Goal: Transaction & Acquisition: Purchase product/service

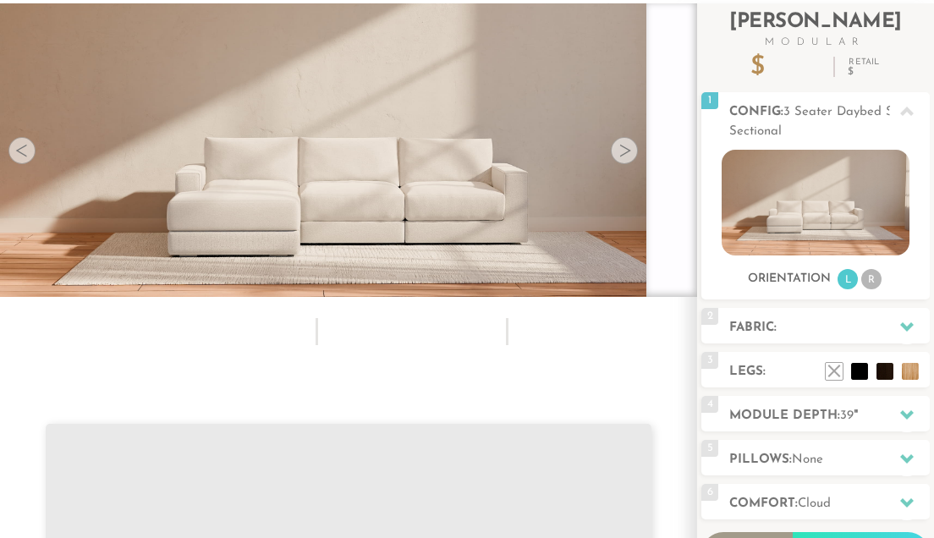
scroll to position [103, 0]
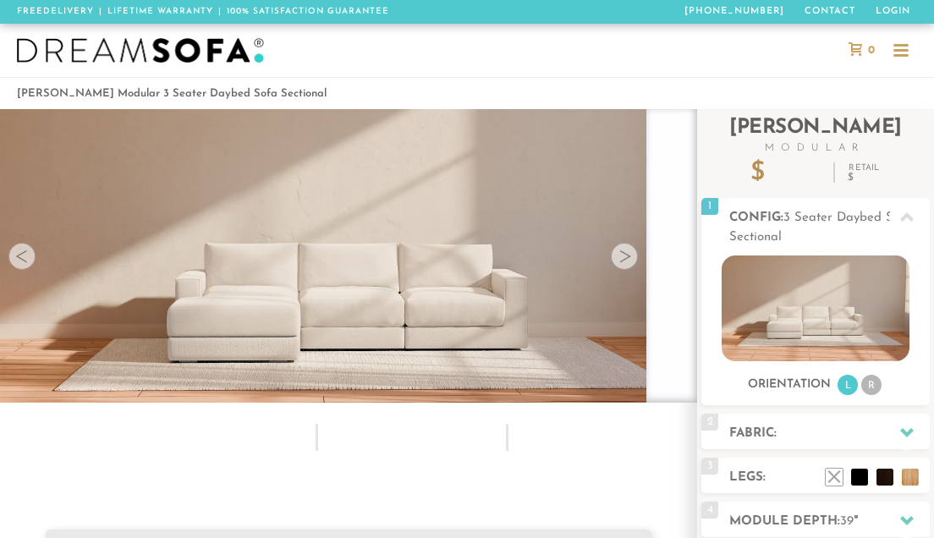
click at [636, 270] on img at bounding box center [348, 169] width 697 height 233
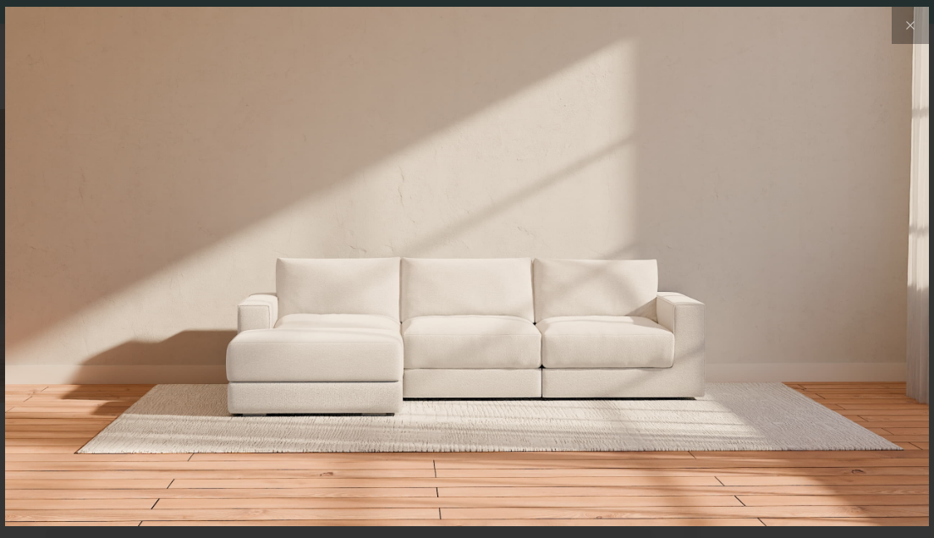
scroll to position [17074, 934]
click at [625, 259] on img at bounding box center [467, 161] width 924 height 308
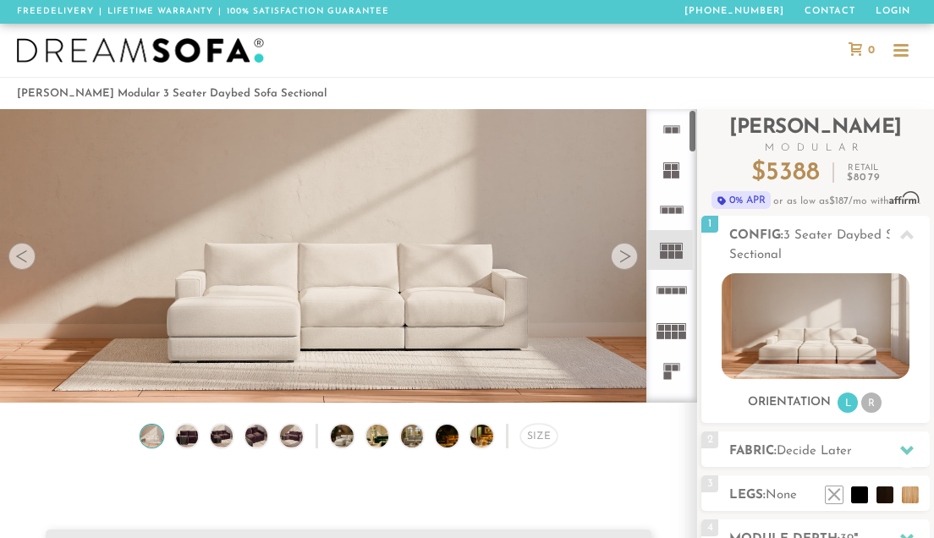
click at [668, 249] on rect at bounding box center [665, 248] width 6 height 6
click at [667, 297] on icon at bounding box center [672, 290] width 41 height 41
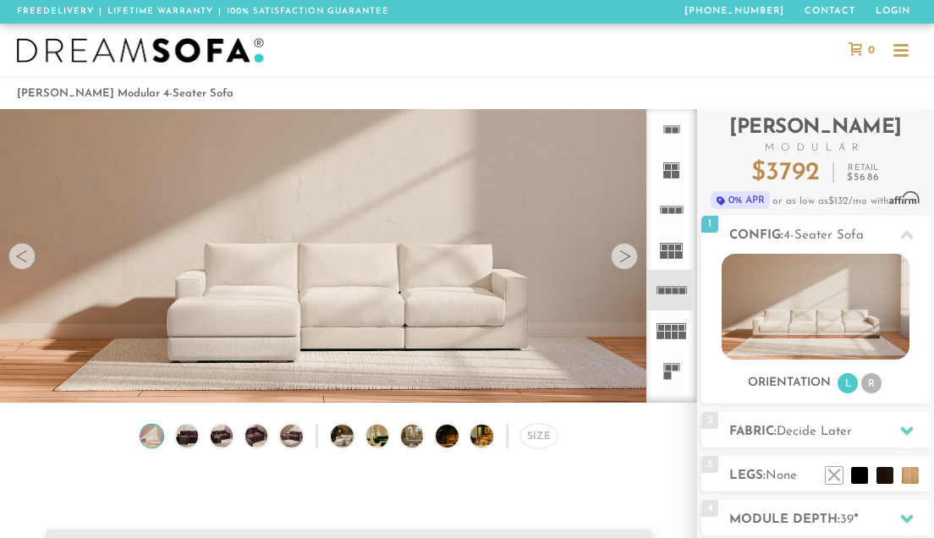
click at [669, 261] on icon at bounding box center [672, 250] width 41 height 41
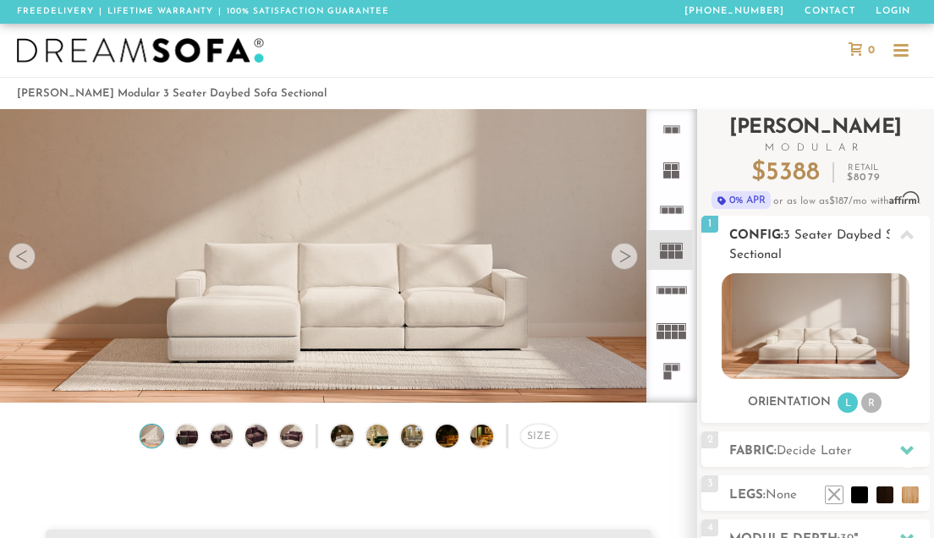
click at [824, 338] on img at bounding box center [815, 326] width 187 height 106
click at [873, 410] on li "R" at bounding box center [872, 403] width 20 height 20
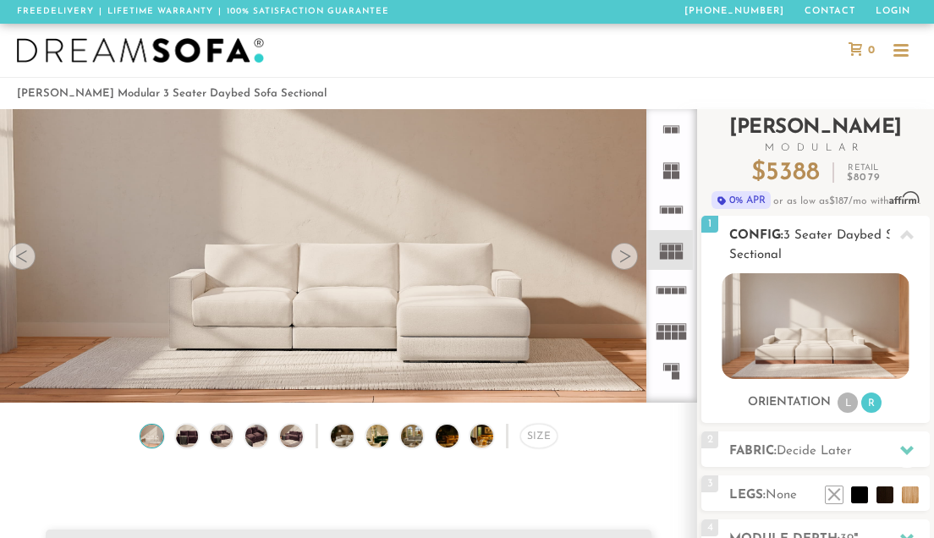
click at [855, 410] on li "L" at bounding box center [848, 403] width 20 height 20
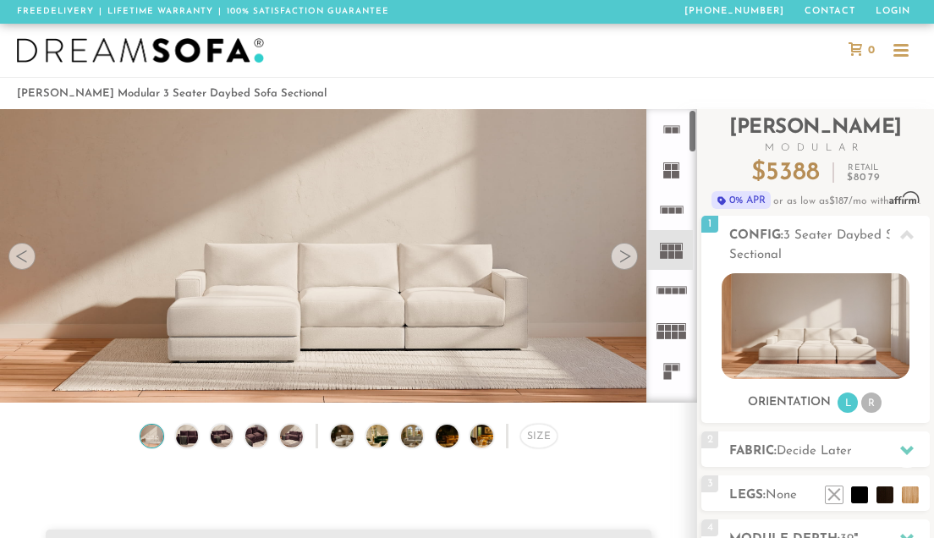
click at [612, 252] on div at bounding box center [624, 256] width 27 height 27
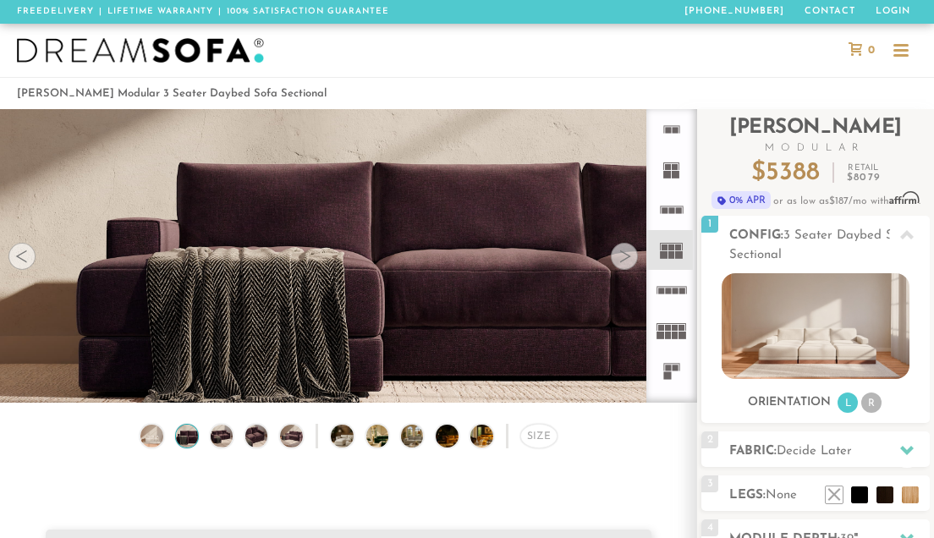
click at [617, 254] on div at bounding box center [624, 256] width 27 height 27
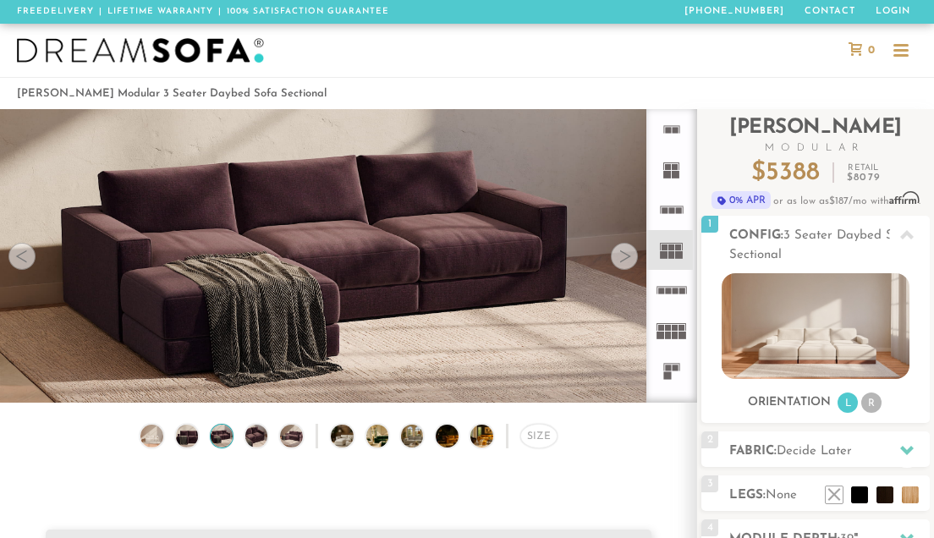
click at [617, 254] on div at bounding box center [624, 256] width 27 height 27
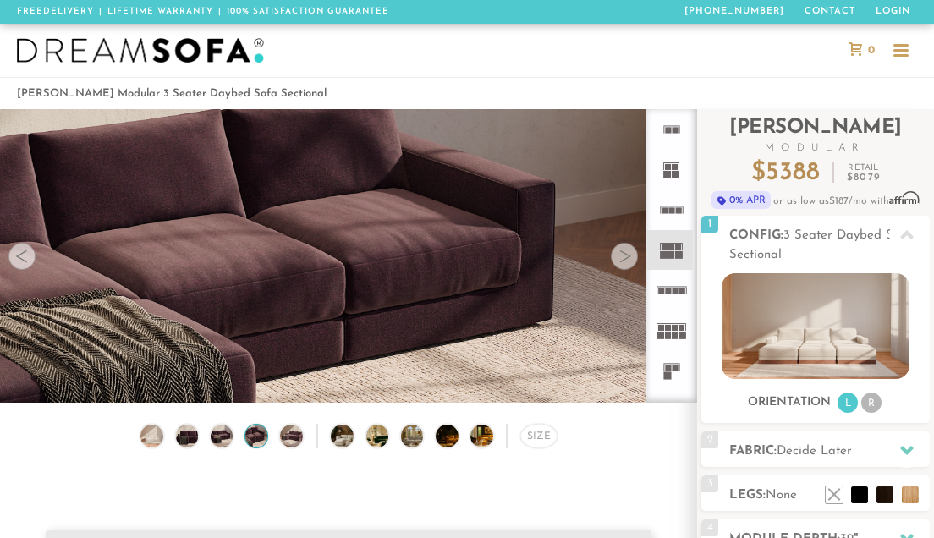
click at [617, 254] on div at bounding box center [624, 256] width 27 height 27
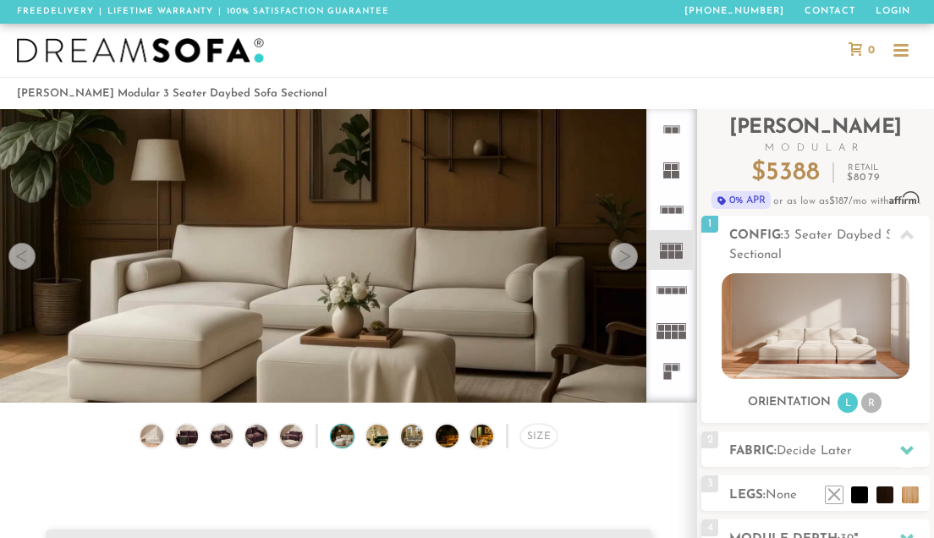
click at [617, 254] on div at bounding box center [624, 256] width 27 height 27
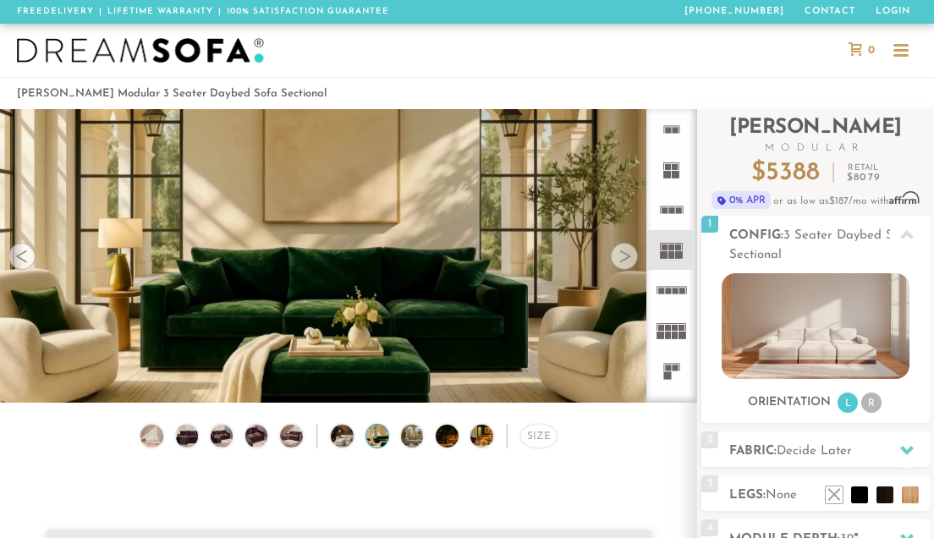
click at [617, 254] on div at bounding box center [624, 256] width 27 height 27
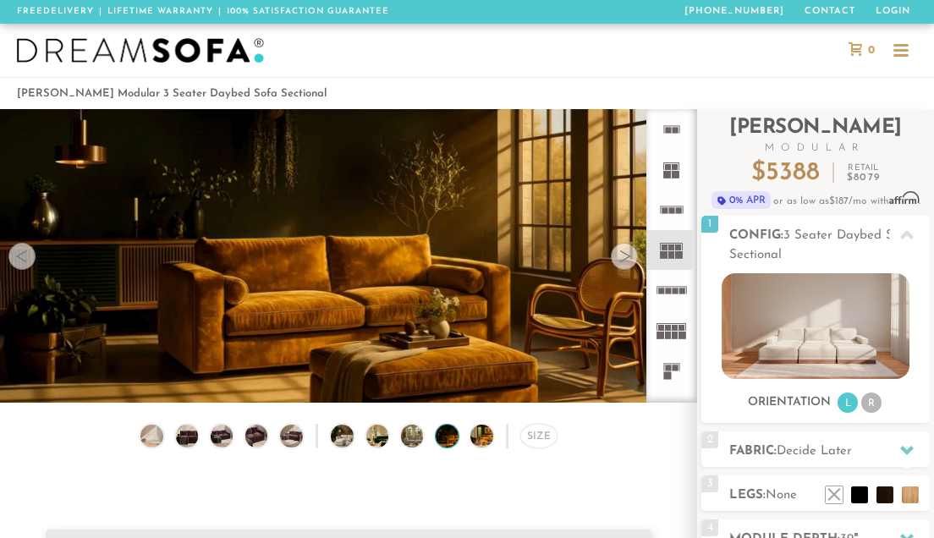
click at [617, 254] on div at bounding box center [624, 256] width 27 height 27
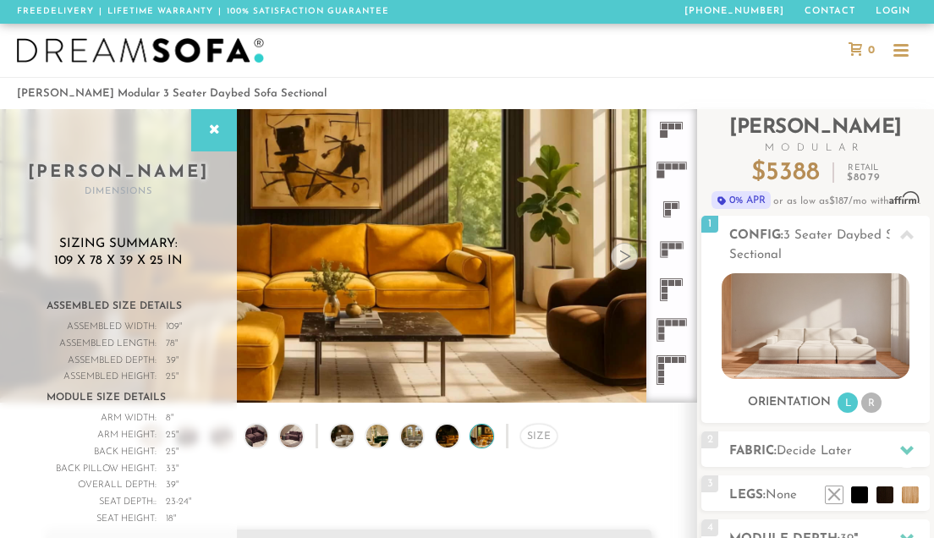
click at [208, 124] on icon at bounding box center [214, 131] width 19 height 14
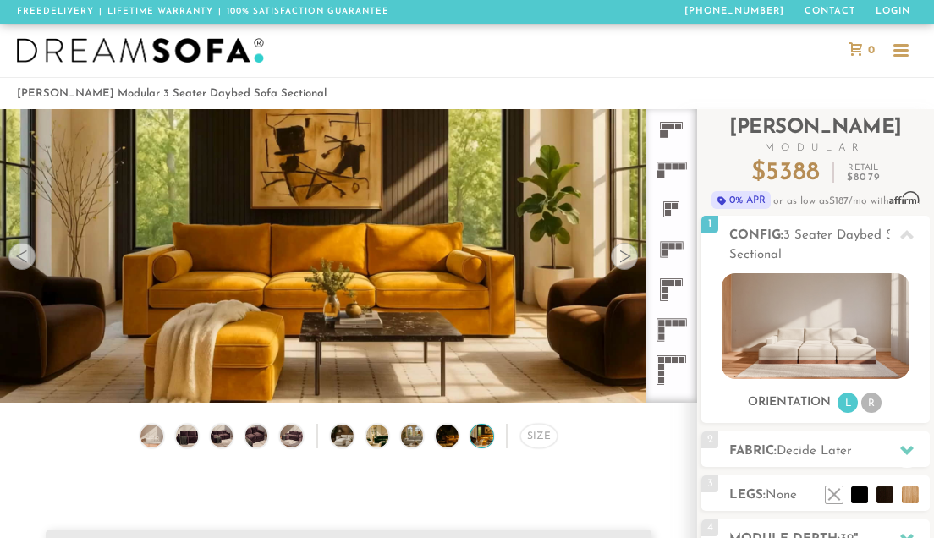
click at [19, 256] on div at bounding box center [21, 256] width 27 height 27
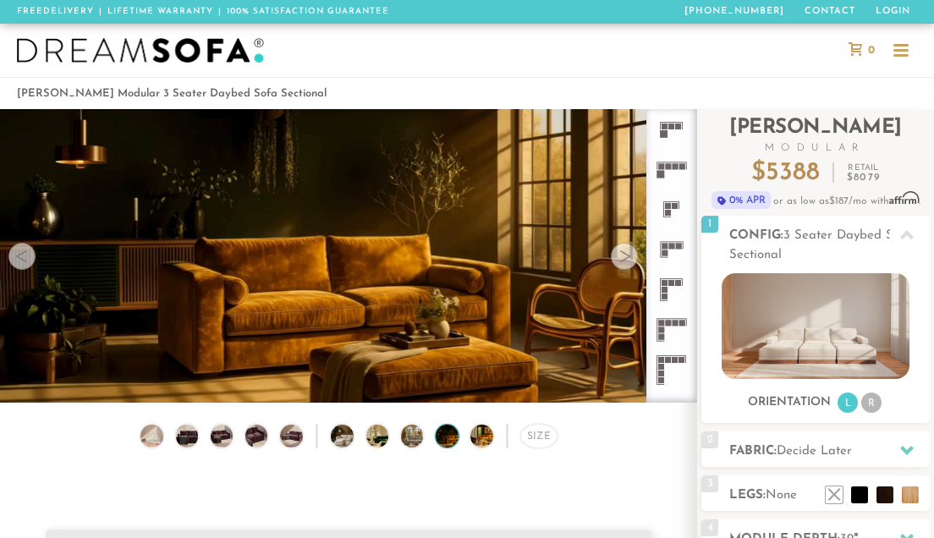
click at [19, 256] on div at bounding box center [21, 256] width 27 height 27
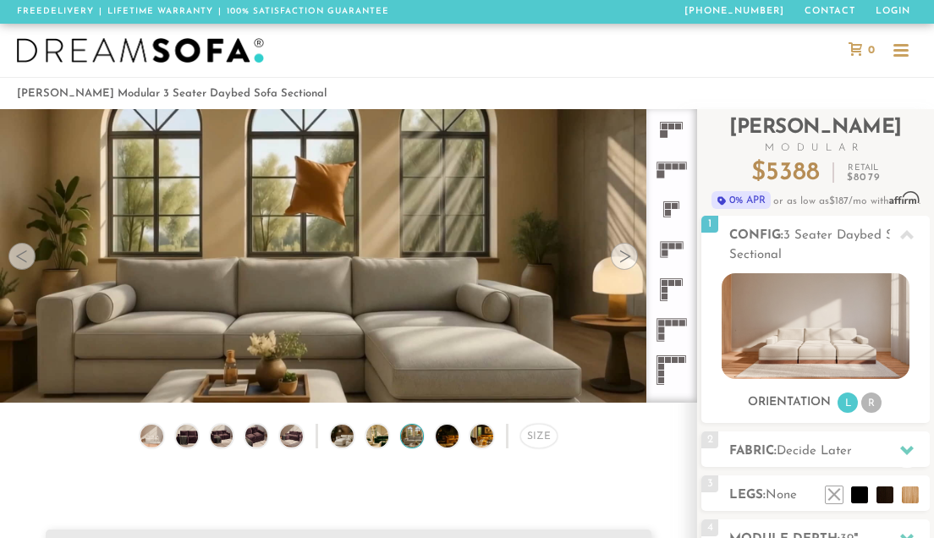
click at [622, 260] on div at bounding box center [624, 256] width 27 height 27
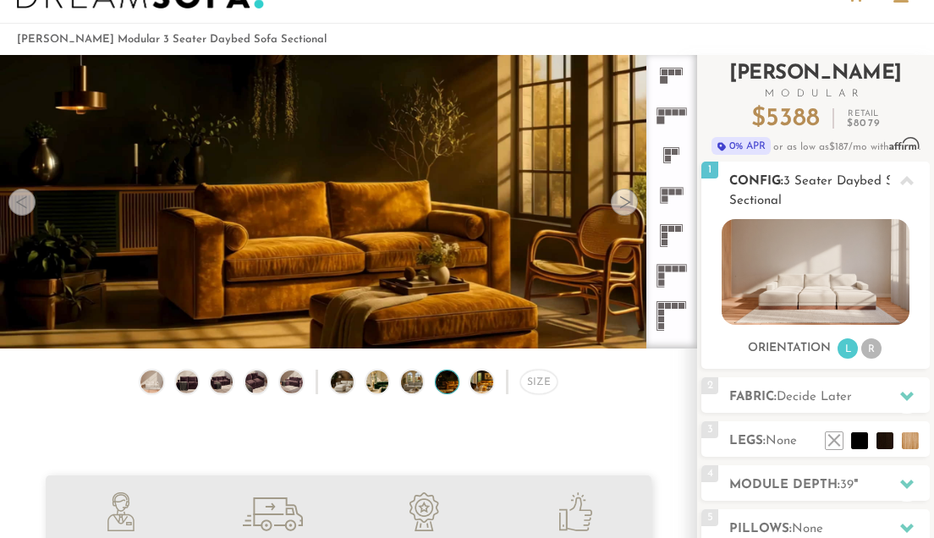
scroll to position [14, 0]
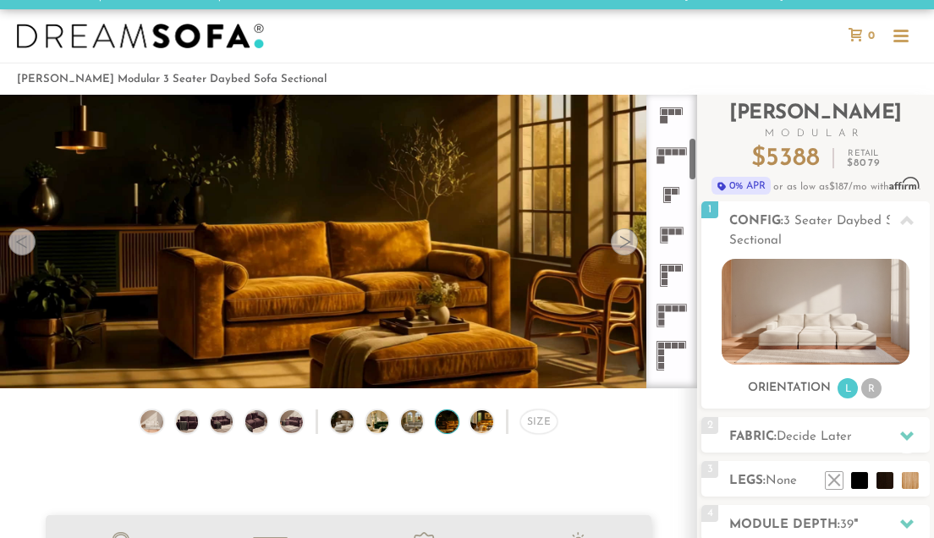
click at [624, 239] on div at bounding box center [624, 241] width 27 height 27
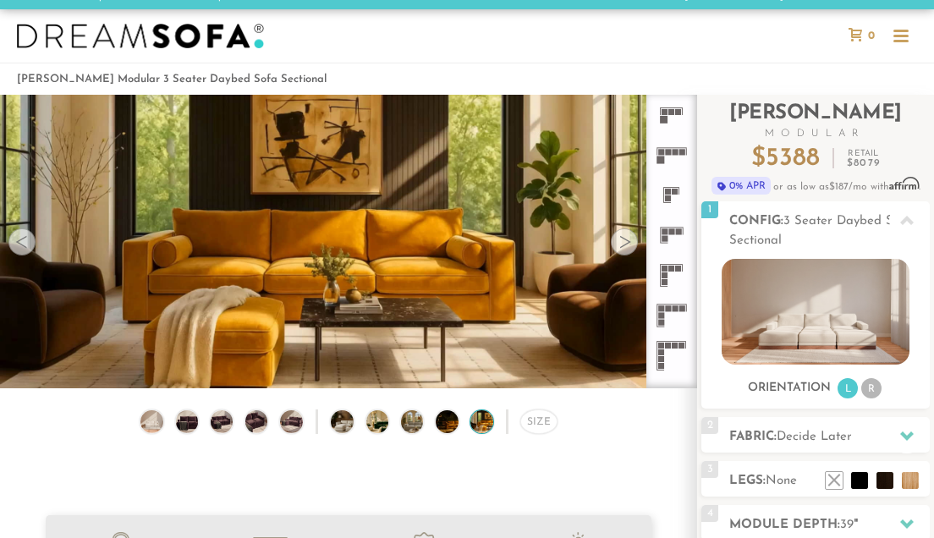
click at [624, 239] on div at bounding box center [624, 241] width 27 height 27
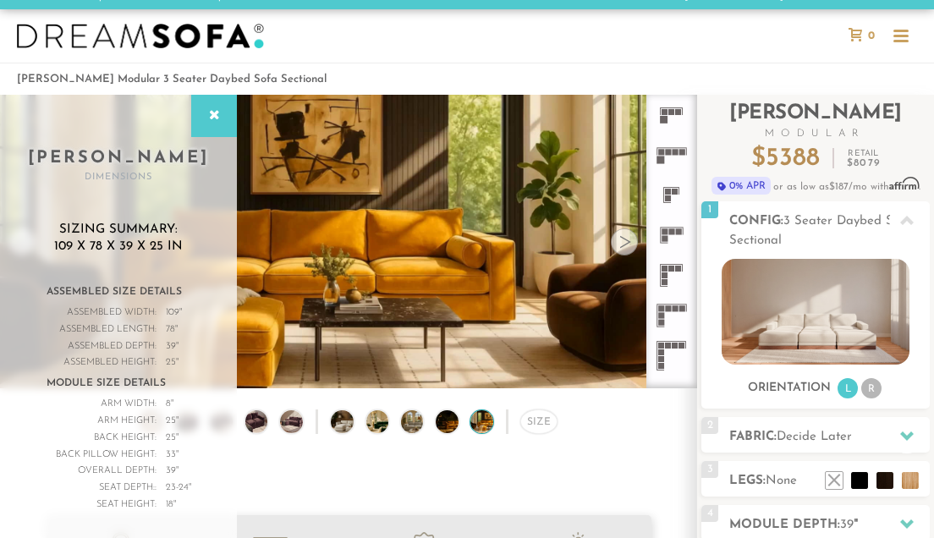
click at [624, 239] on div at bounding box center [624, 241] width 27 height 27
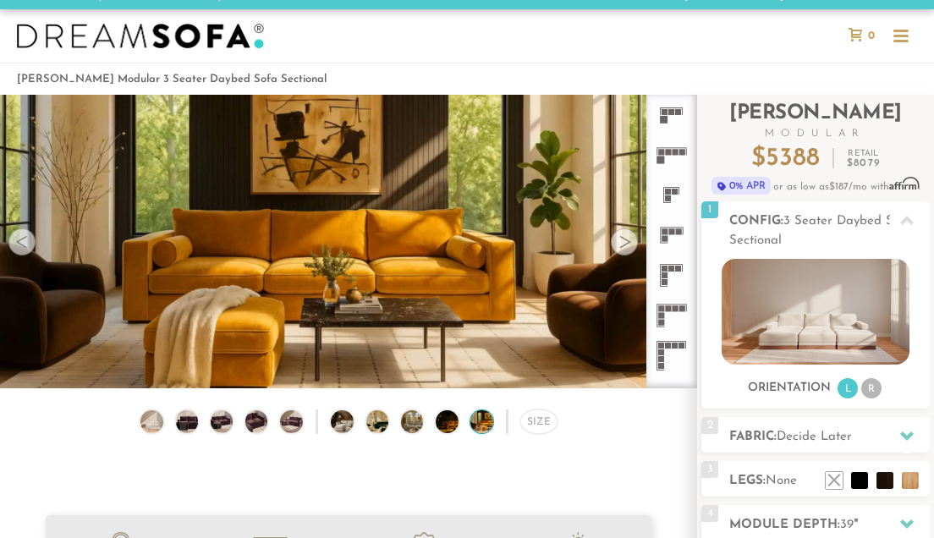
click at [624, 239] on div at bounding box center [624, 241] width 27 height 27
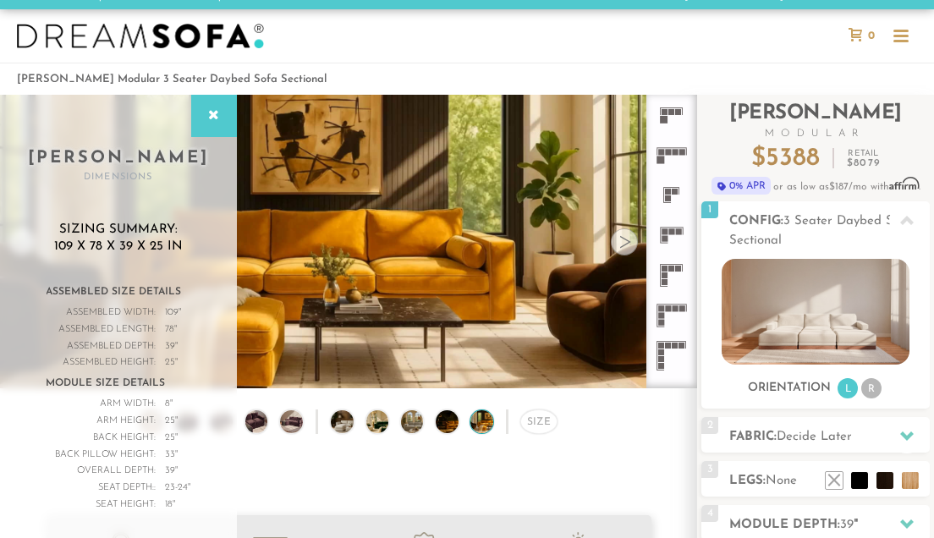
click at [624, 240] on div at bounding box center [624, 241] width 27 height 27
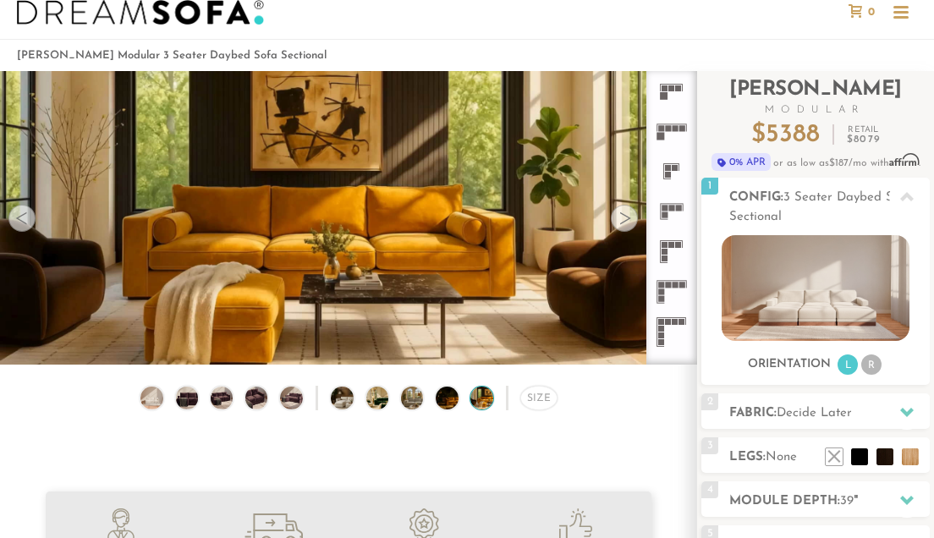
scroll to position [36, 0]
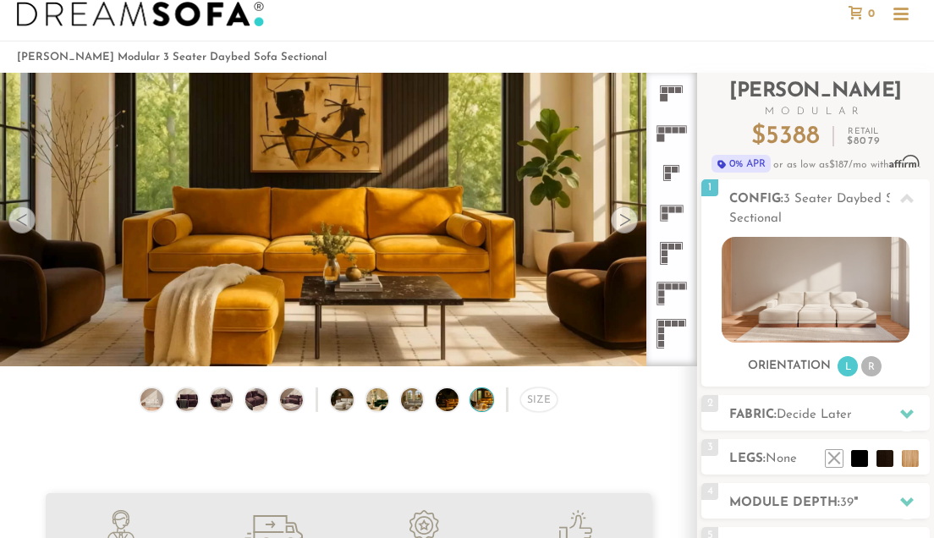
click at [25, 219] on div at bounding box center [21, 219] width 27 height 27
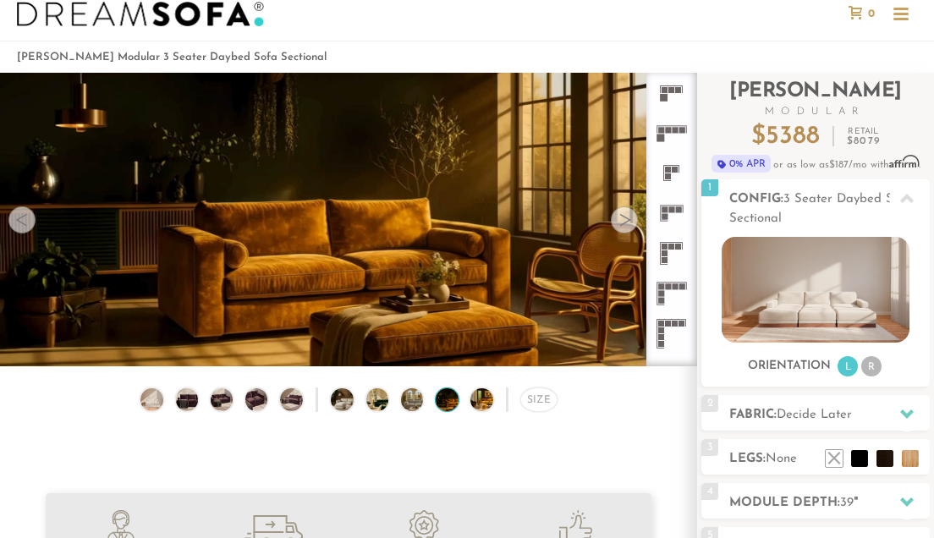
click at [25, 219] on div at bounding box center [21, 219] width 27 height 27
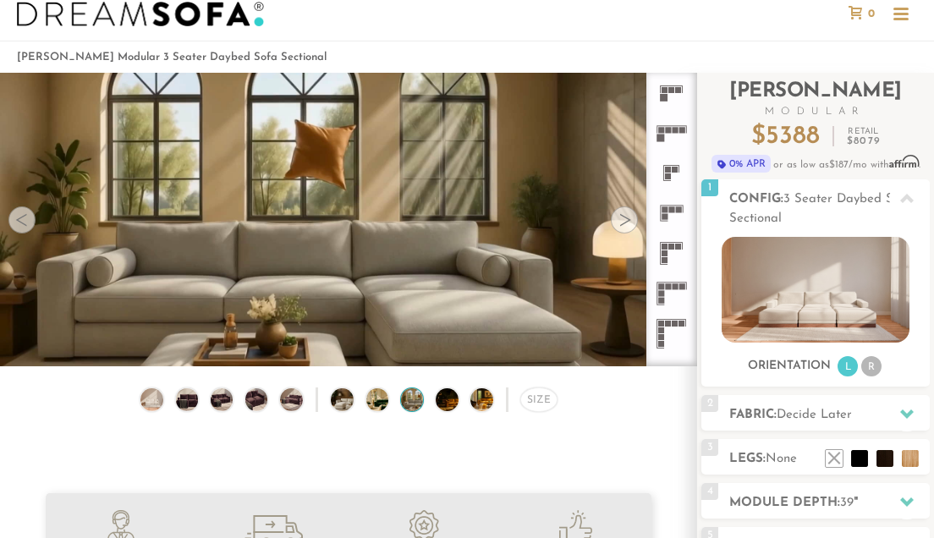
click at [25, 219] on div at bounding box center [21, 219] width 27 height 27
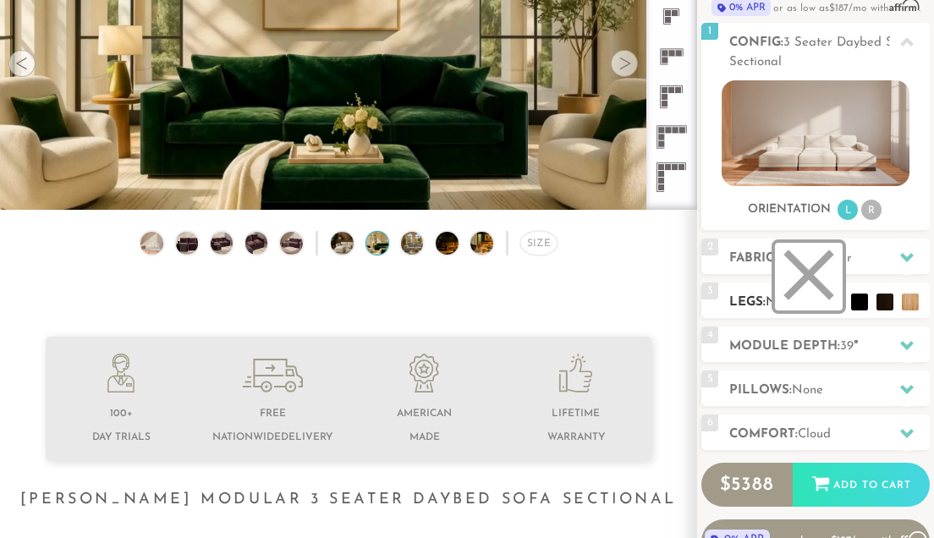
scroll to position [176, 0]
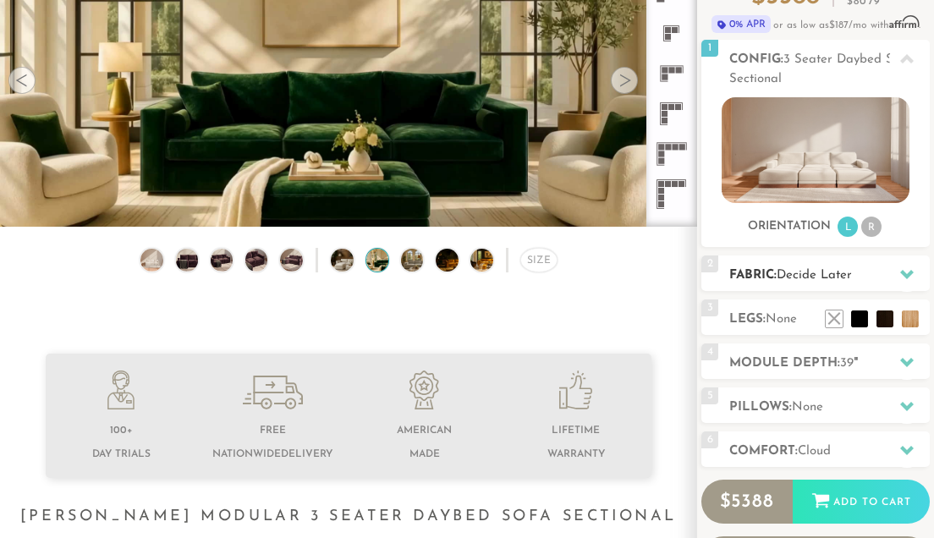
click at [880, 262] on div "2 Fabric: Decide Later" at bounding box center [816, 274] width 228 height 36
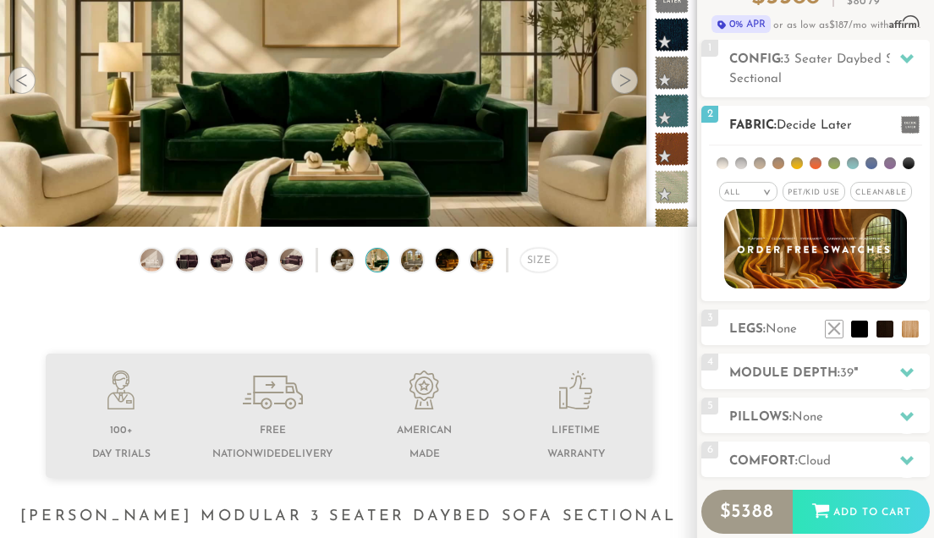
click at [909, 161] on li at bounding box center [909, 163] width 12 height 12
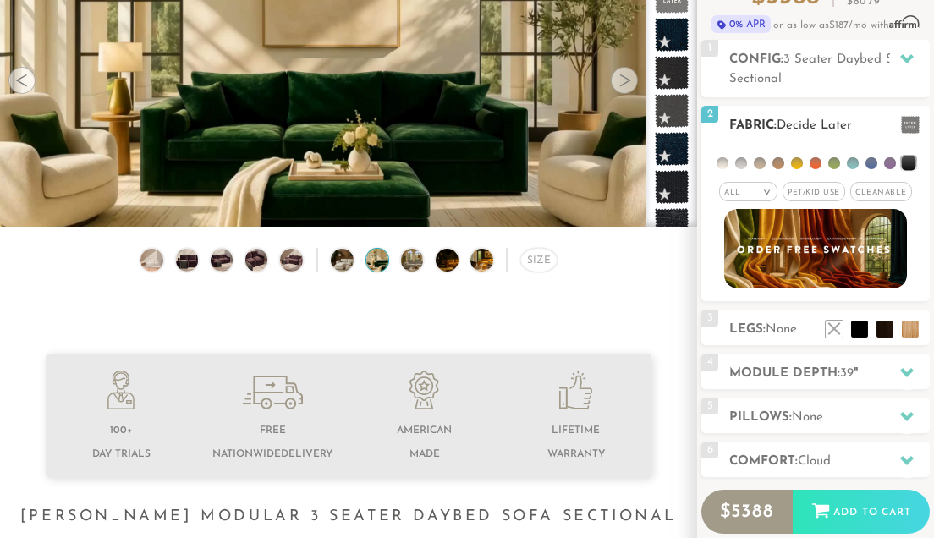
click at [752, 195] on div "All >" at bounding box center [748, 191] width 58 height 19
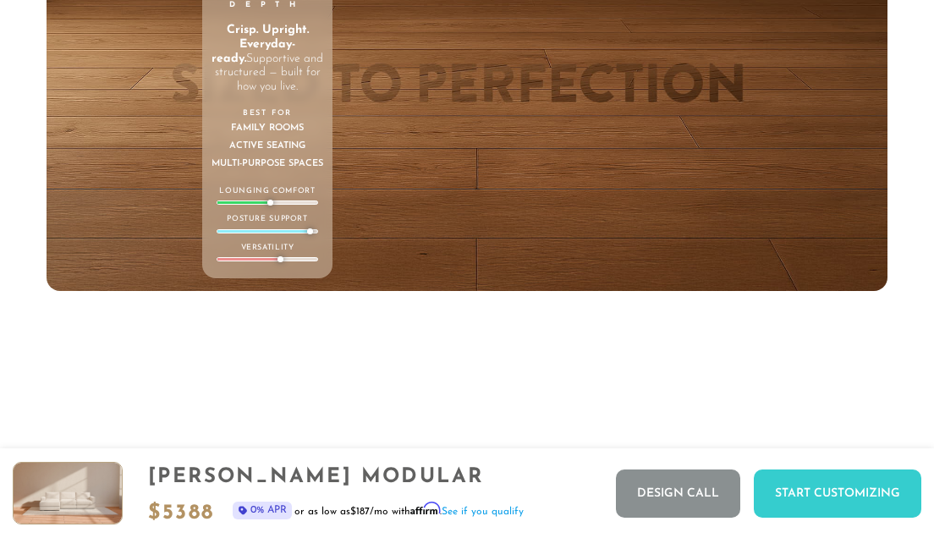
scroll to position [5599, 0]
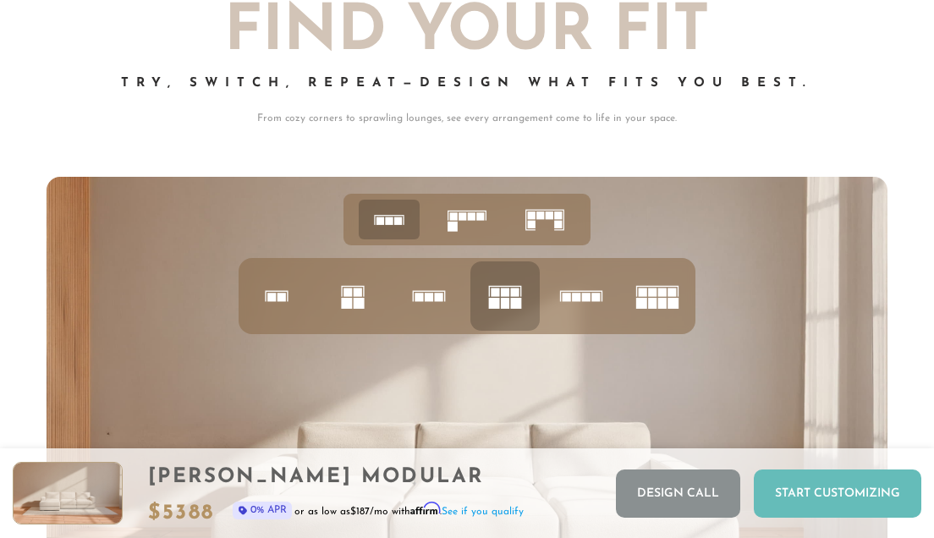
click at [809, 499] on div "Start Customizing" at bounding box center [838, 494] width 168 height 48
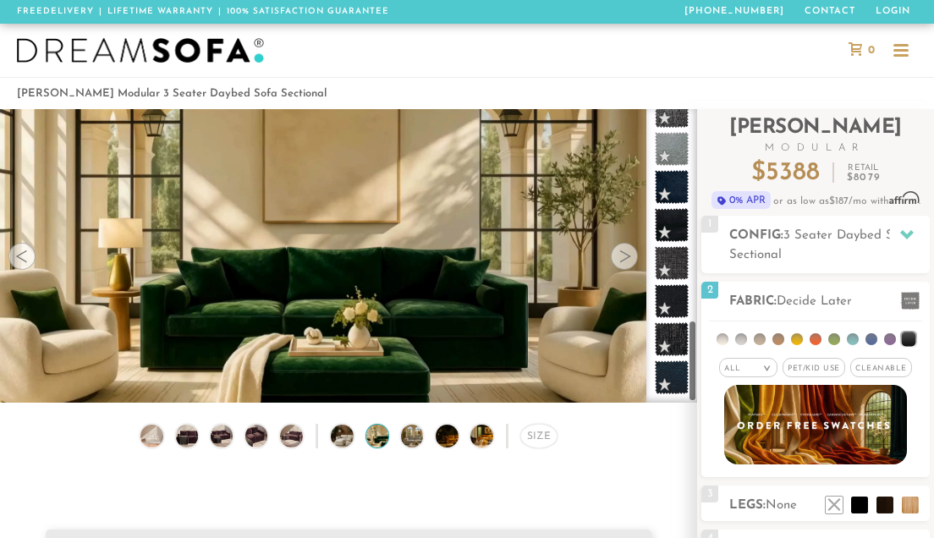
scroll to position [350, 0]
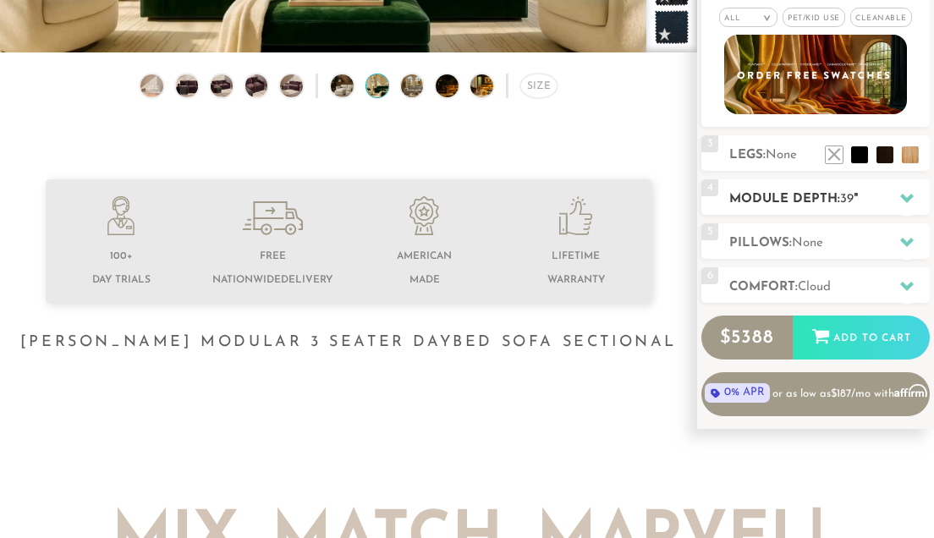
click at [900, 201] on icon at bounding box center [907, 198] width 14 height 14
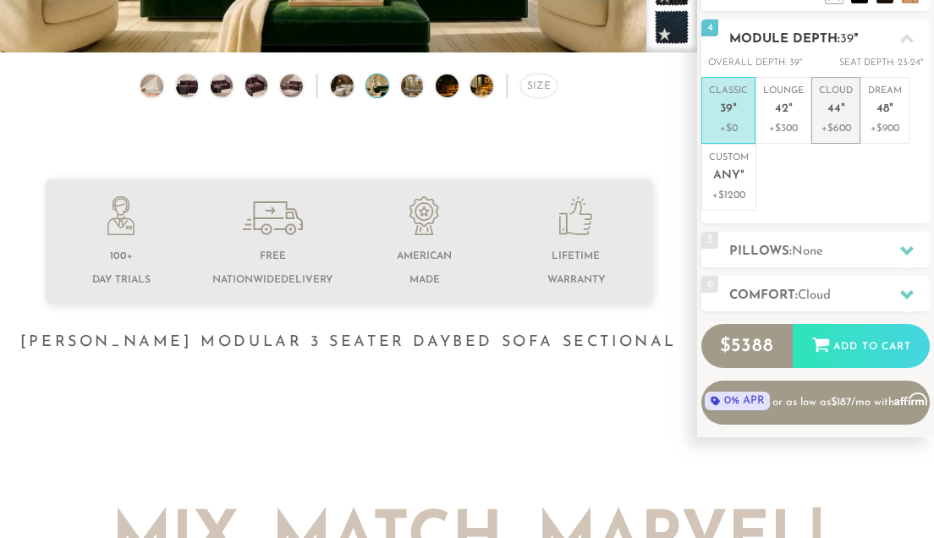
click at [838, 104] on span "44" at bounding box center [835, 109] width 14 height 14
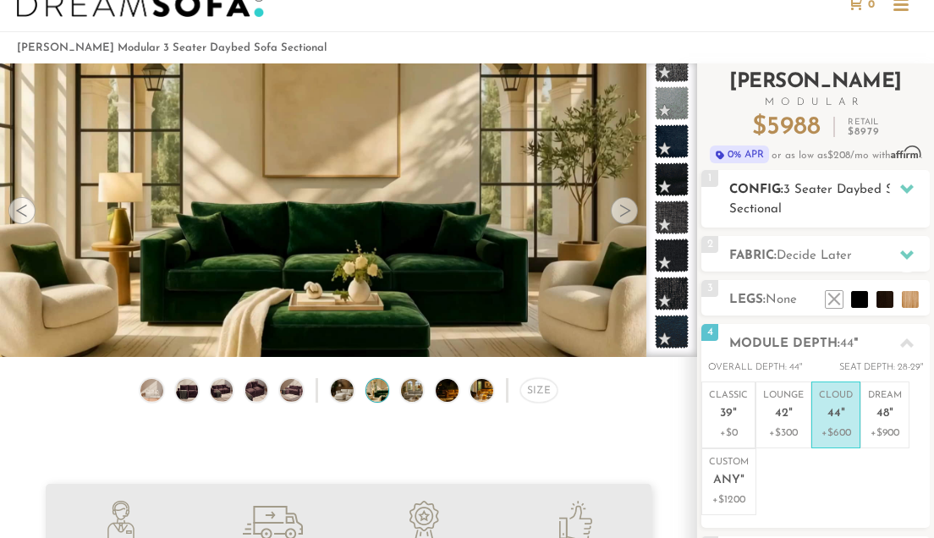
scroll to position [47, 0]
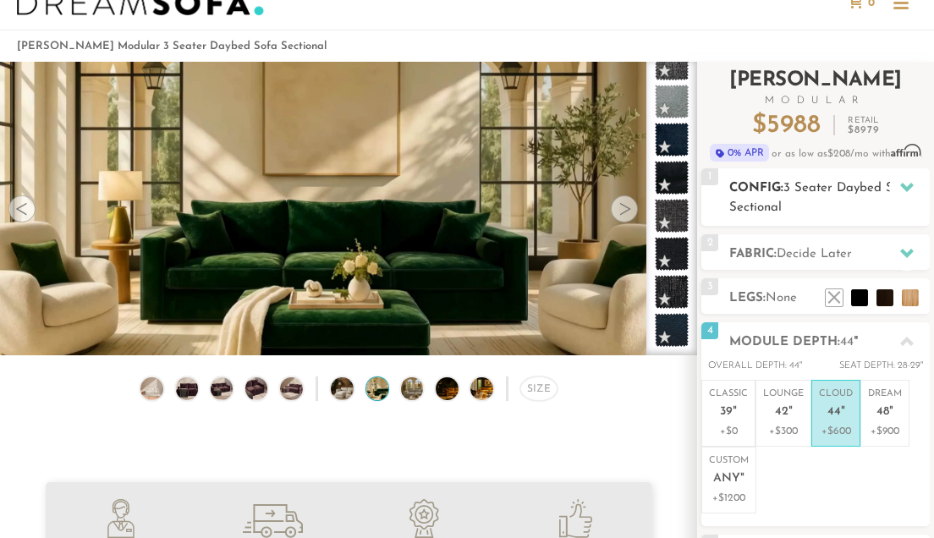
click at [861, 198] on h2 "Config: 3 Seater Daybed Sofa Sectional" at bounding box center [829, 198] width 201 height 39
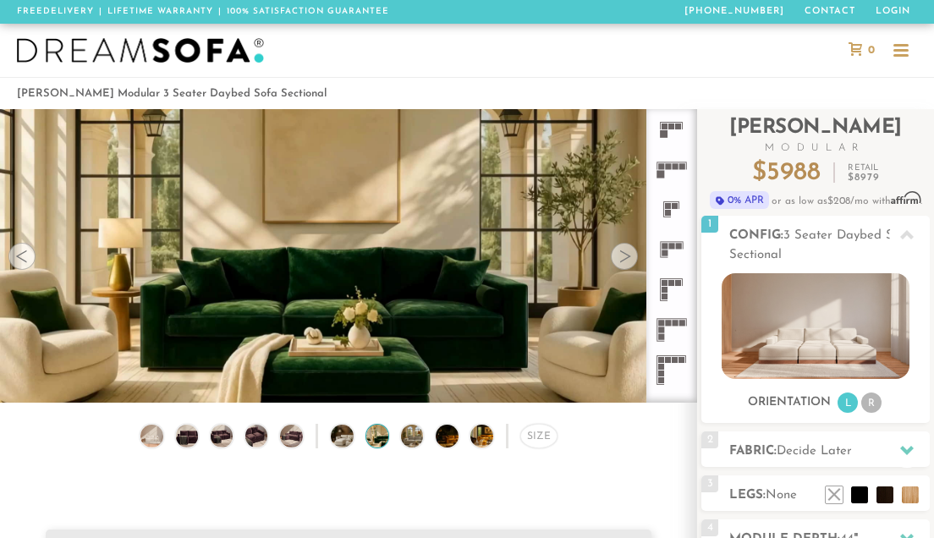
scroll to position [5, 0]
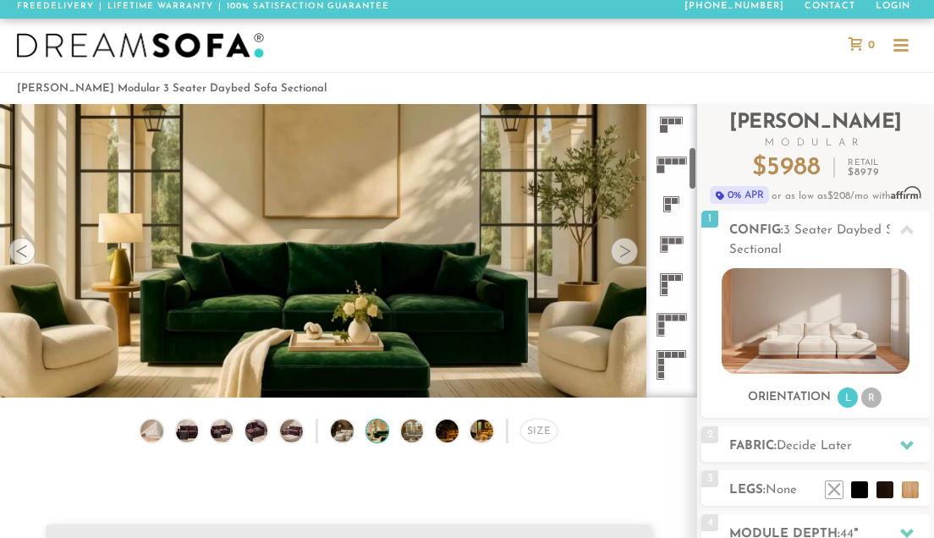
click at [228, 53] on img at bounding box center [140, 45] width 247 height 25
